Goal: Transaction & Acquisition: Download file/media

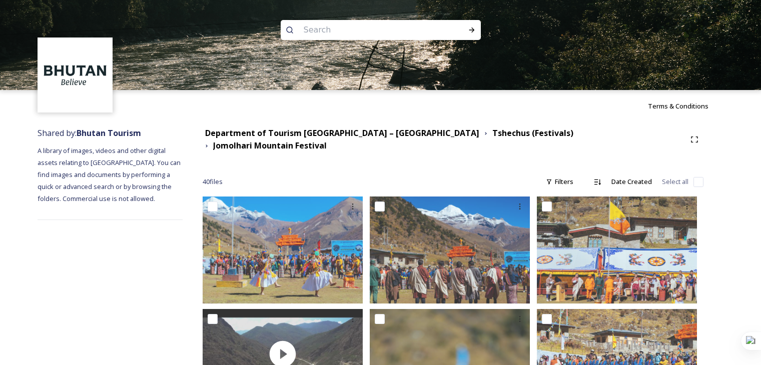
scroll to position [1301, 0]
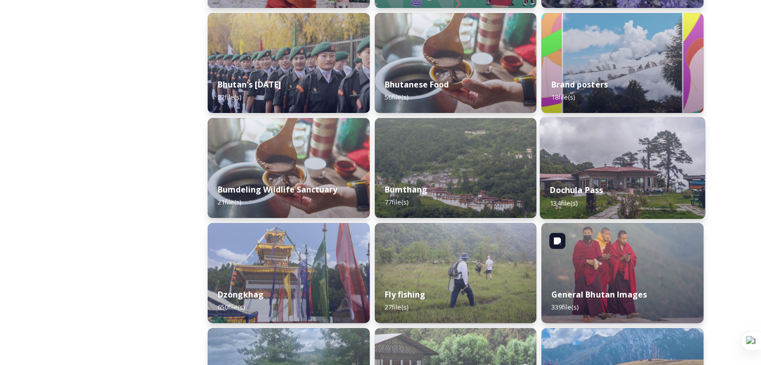
scroll to position [250, 0]
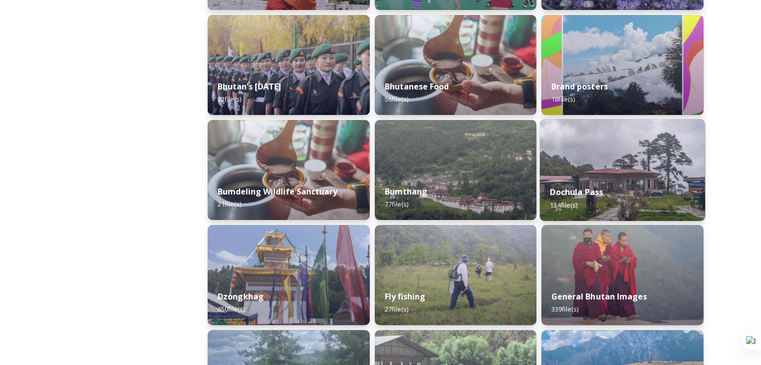
click at [617, 180] on div "Dochula Pass 134 file(s)" at bounding box center [622, 199] width 165 height 46
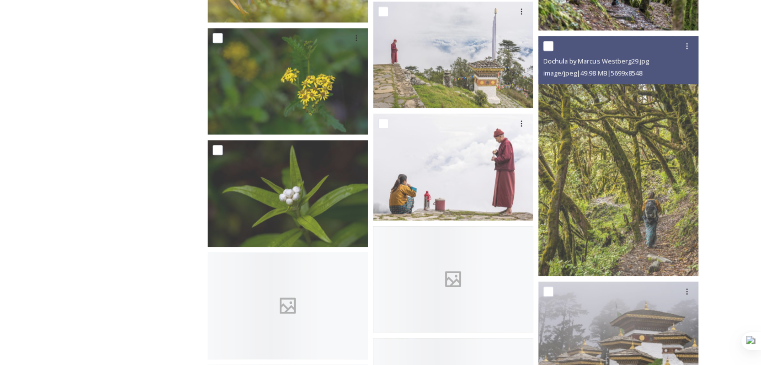
scroll to position [751, 0]
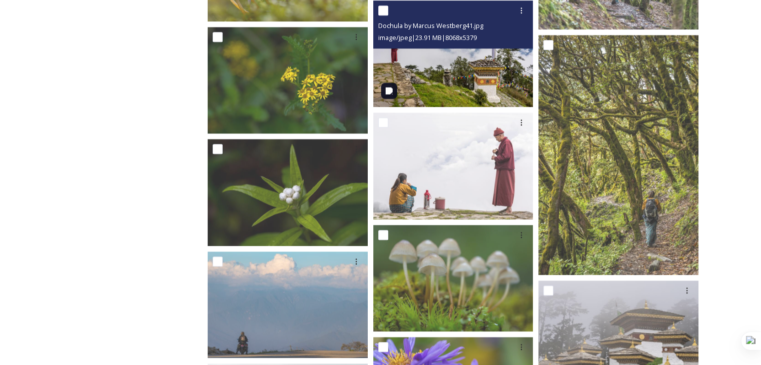
click at [437, 90] on img at bounding box center [453, 54] width 160 height 107
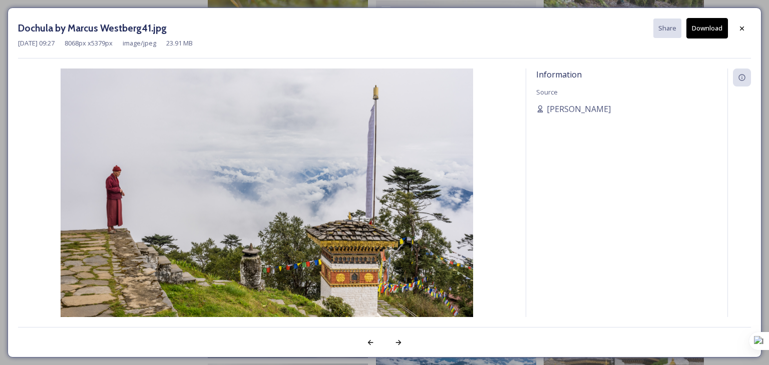
click at [704, 29] on button "Download" at bounding box center [707, 28] width 42 height 21
click at [743, 25] on icon at bounding box center [742, 29] width 8 height 8
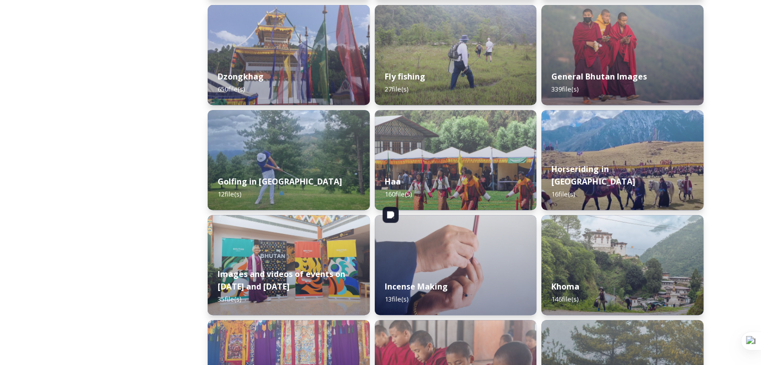
scroll to position [601, 0]
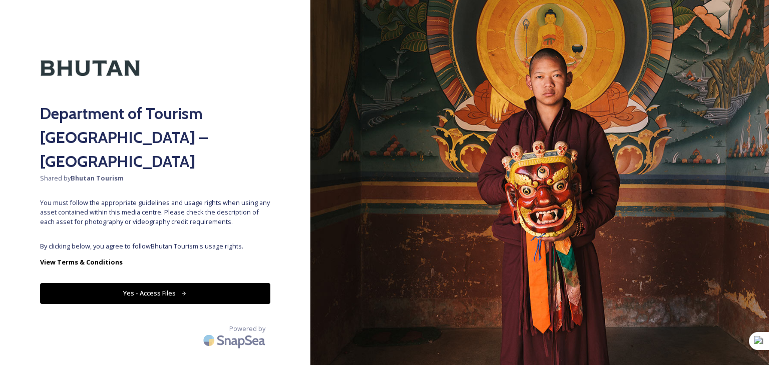
click at [222, 283] on button "Yes - Access Files" at bounding box center [155, 293] width 230 height 21
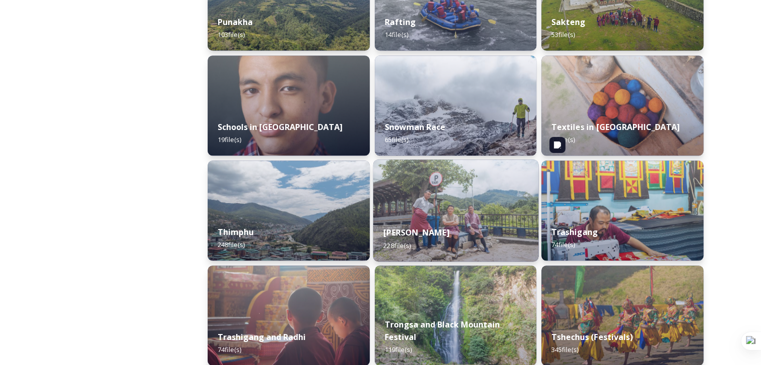
scroll to position [1051, 0]
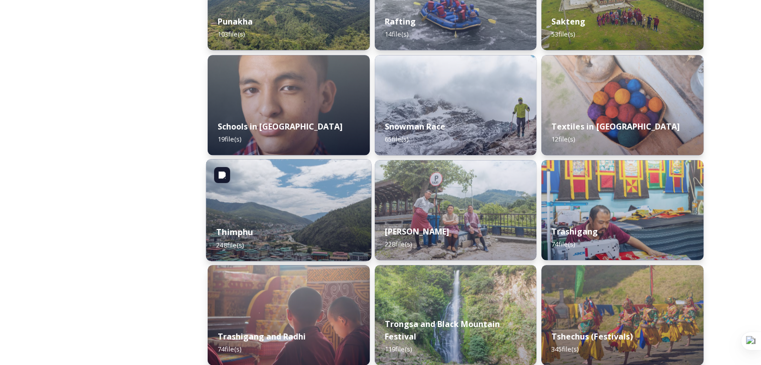
click at [246, 229] on strong "Thimphu" at bounding box center [234, 232] width 37 height 11
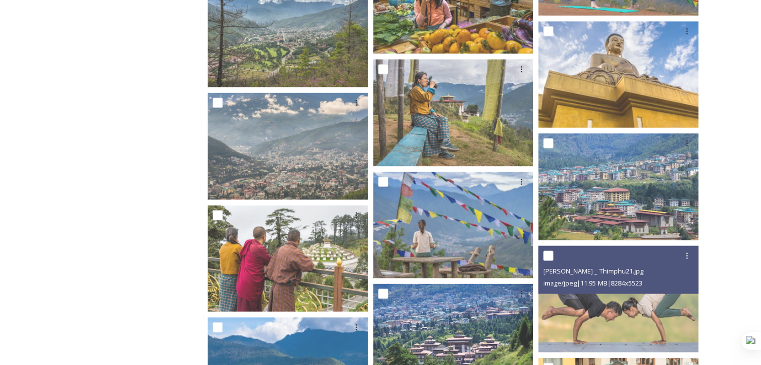
scroll to position [2302, 0]
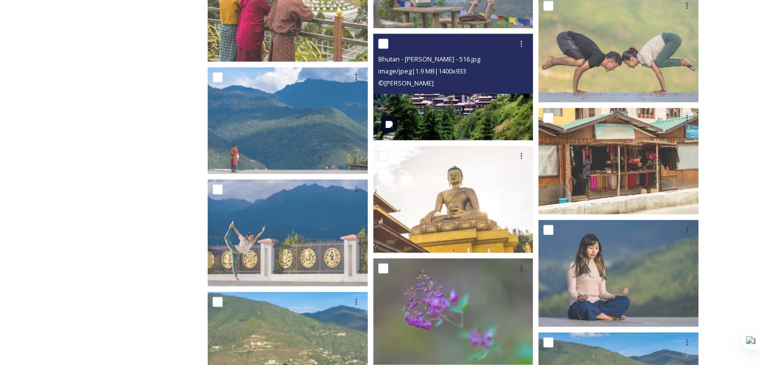
click at [450, 115] on img at bounding box center [453, 87] width 160 height 107
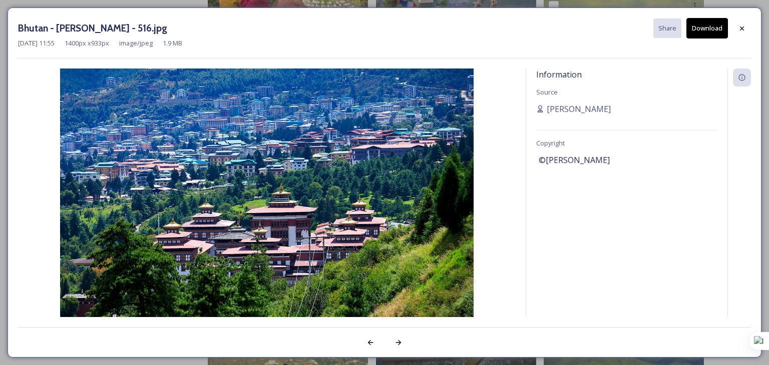
click at [710, 25] on button "Download" at bounding box center [707, 28] width 42 height 21
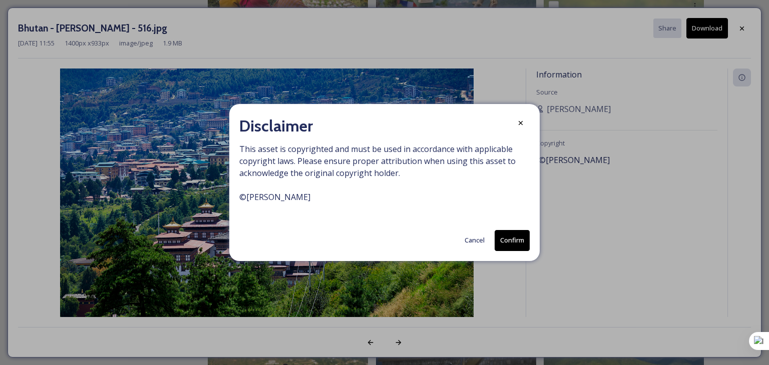
click at [474, 243] on button "Cancel" at bounding box center [474, 241] width 30 height 20
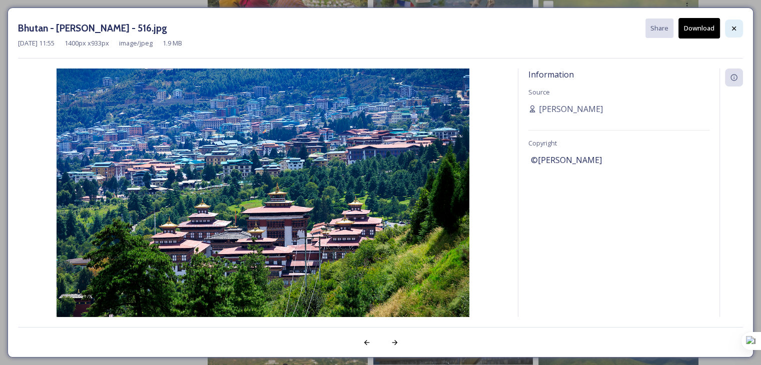
click at [737, 29] on icon at bounding box center [734, 29] width 8 height 8
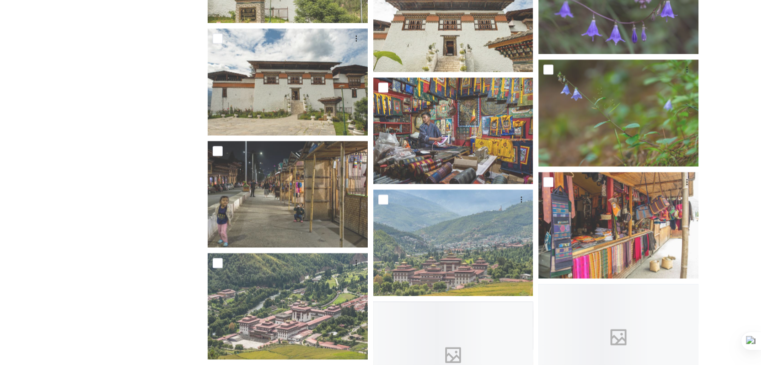
scroll to position [8158, 0]
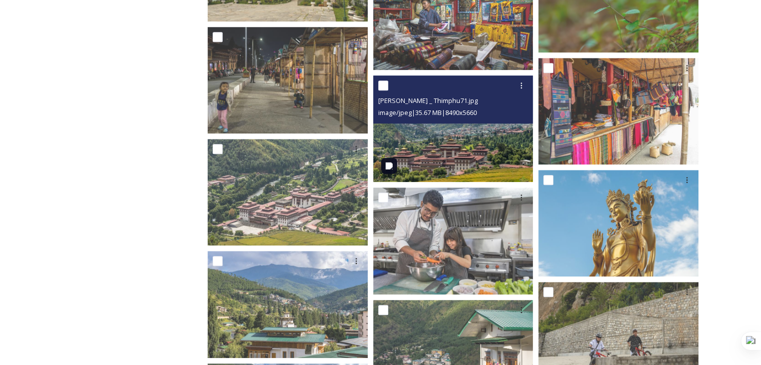
click at [459, 141] on img at bounding box center [453, 129] width 160 height 107
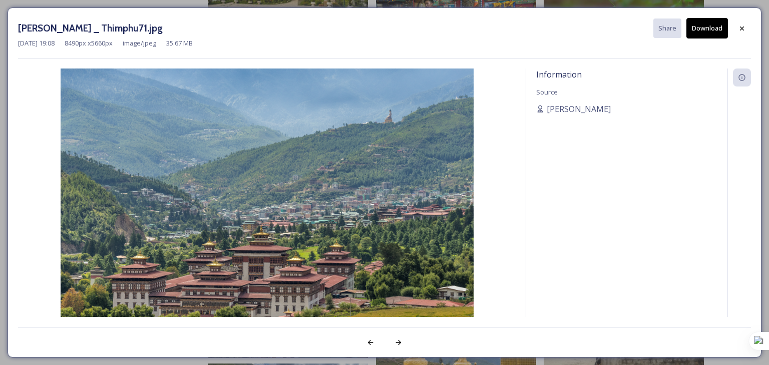
click at [707, 31] on button "Download" at bounding box center [707, 28] width 42 height 21
click at [109, 172] on img at bounding box center [266, 206] width 497 height 275
click at [706, 30] on button "Download" at bounding box center [707, 28] width 42 height 21
click at [150, 111] on img at bounding box center [266, 206] width 497 height 275
click at [736, 27] on div at bounding box center [742, 29] width 18 height 18
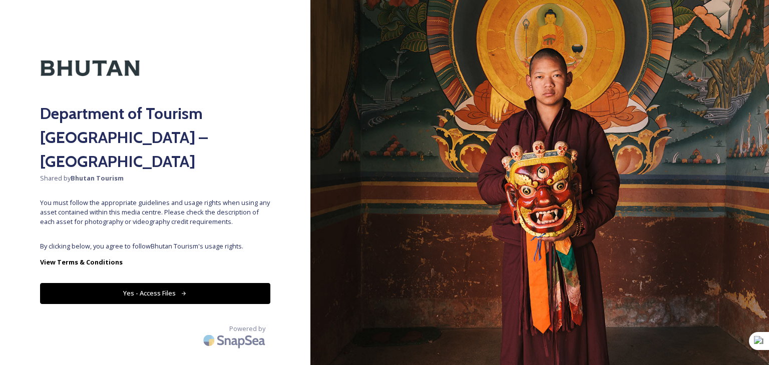
click at [148, 283] on button "Yes - Access Files" at bounding box center [155, 293] width 230 height 21
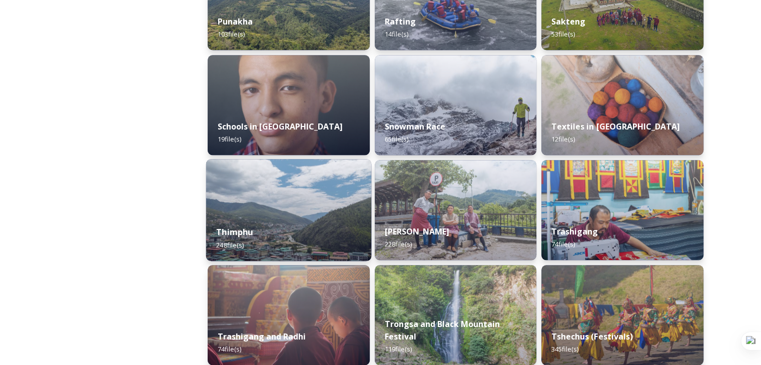
scroll to position [901, 0]
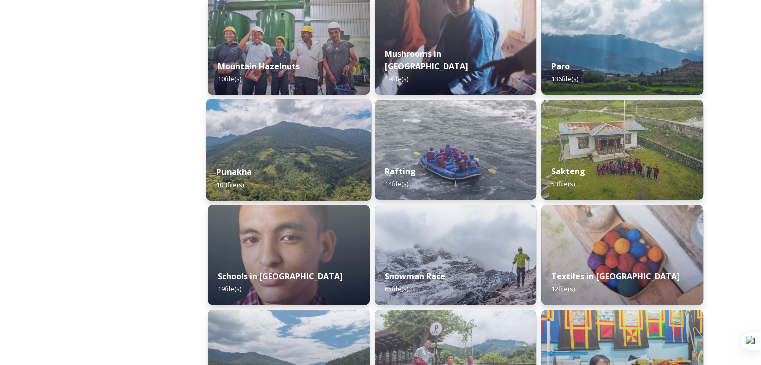
click at [273, 175] on div "Punakha 103 file(s)" at bounding box center [288, 179] width 165 height 46
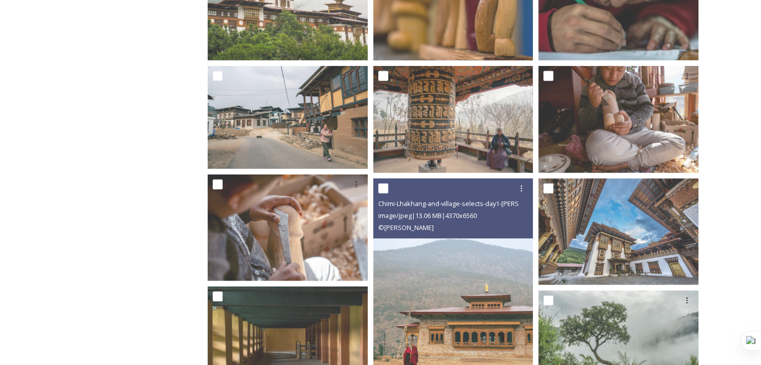
scroll to position [3053, 0]
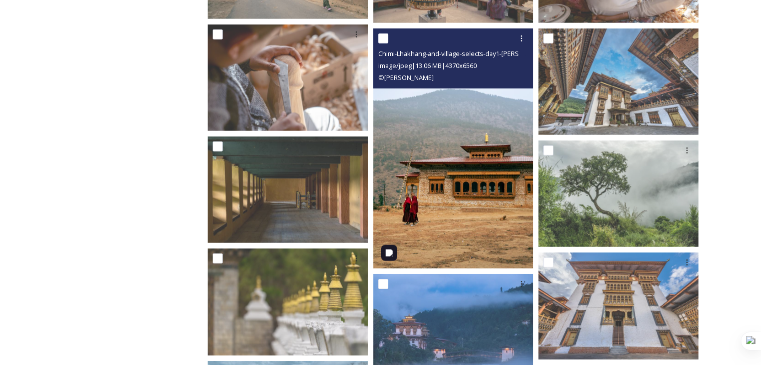
click at [481, 214] on img at bounding box center [453, 149] width 160 height 241
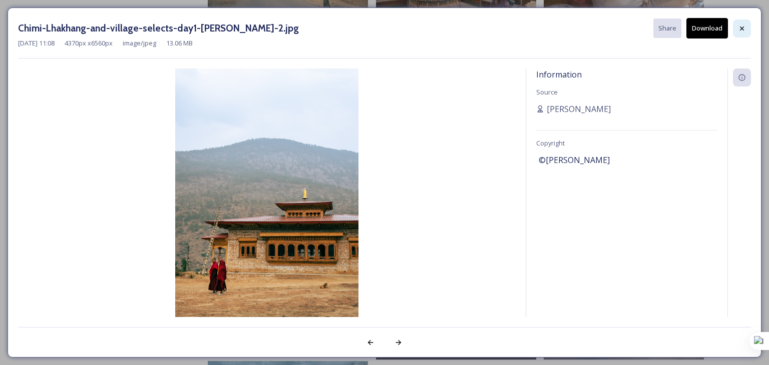
click at [743, 28] on icon at bounding box center [742, 29] width 8 height 8
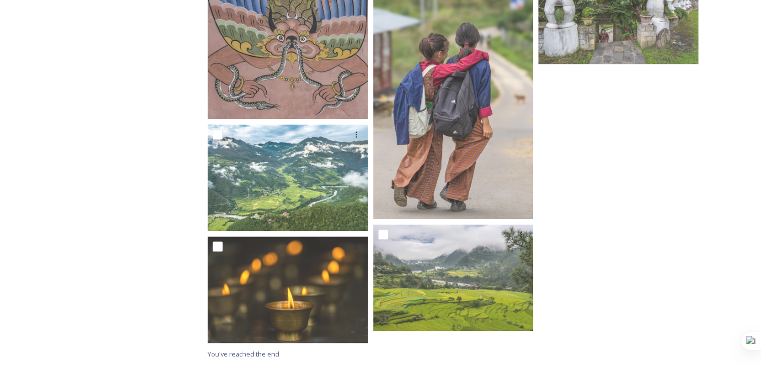
scroll to position [4604, 0]
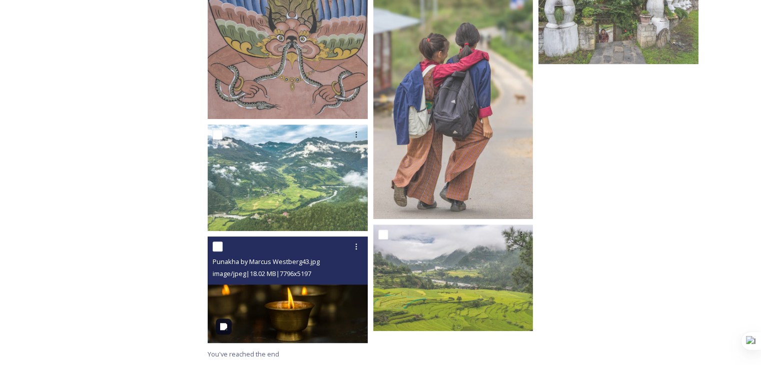
click at [316, 319] on img at bounding box center [288, 290] width 160 height 107
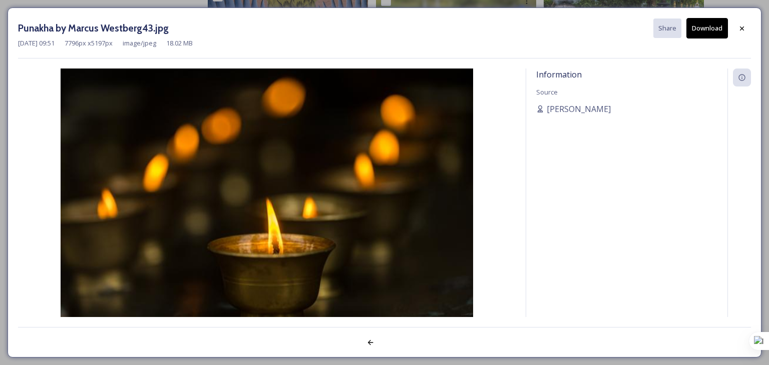
click at [704, 26] on button "Download" at bounding box center [707, 28] width 42 height 21
click at [741, 27] on icon at bounding box center [742, 29] width 8 height 8
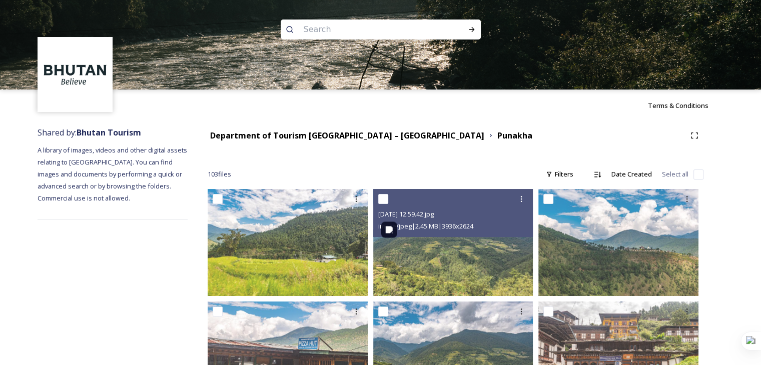
scroll to position [0, 0]
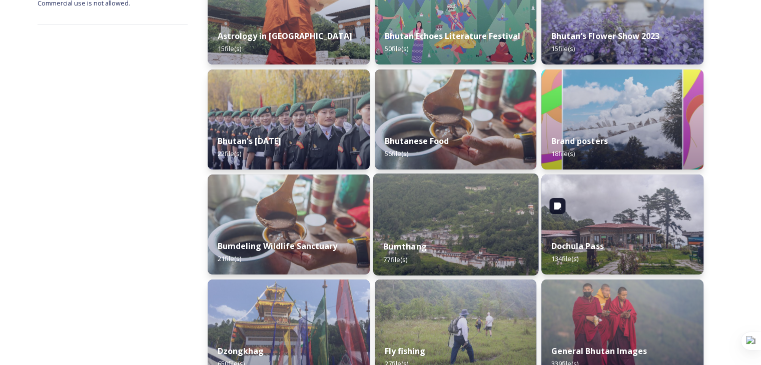
scroll to position [200, 0]
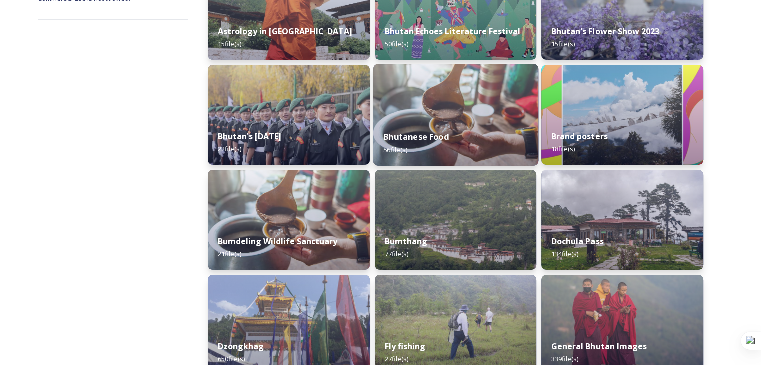
click at [444, 135] on strong "Bhutanese Food" at bounding box center [416, 137] width 66 height 11
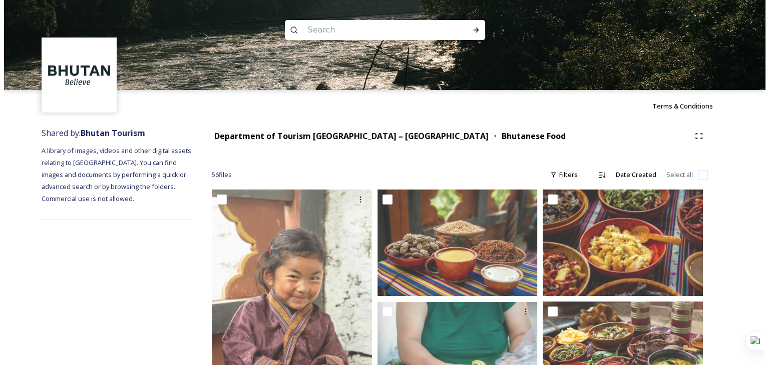
scroll to position [200, 0]
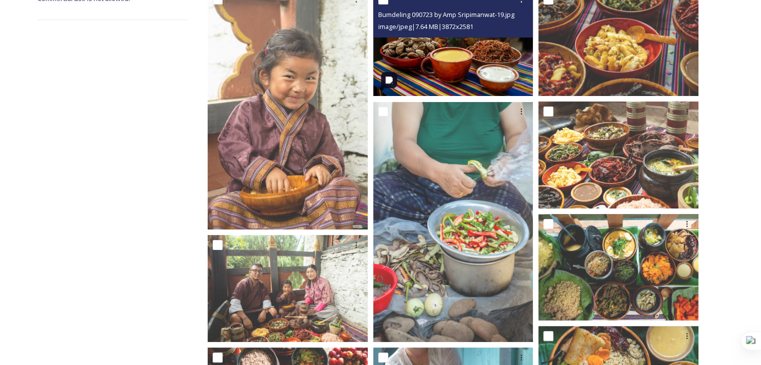
click at [455, 65] on img at bounding box center [453, 42] width 160 height 107
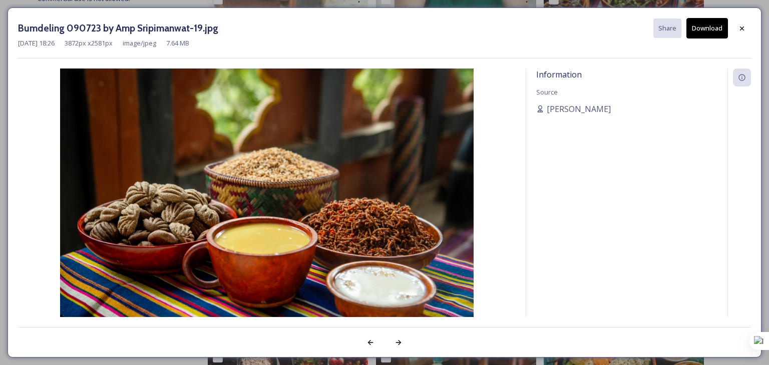
click at [699, 28] on button "Download" at bounding box center [707, 28] width 42 height 21
